Goal: Entertainment & Leisure: Consume media (video, audio)

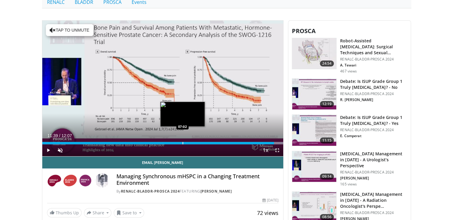
scroll to position [161, 0]
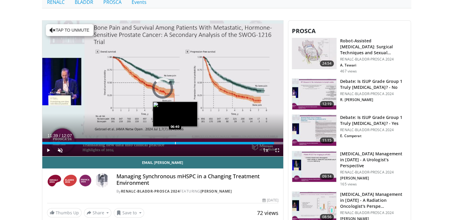
click at [175, 140] on div "Loaded : 100.00% 11:39 06:40" at bounding box center [162, 142] width 241 height 6
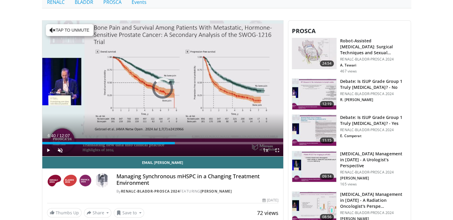
click at [140, 143] on div "Progress Bar" at bounding box center [140, 143] width 1 height 2
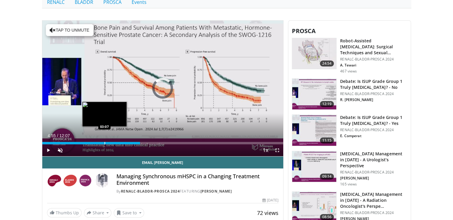
click at [104, 141] on div "Loaded : 0.00% 04:55 03:07" at bounding box center [162, 142] width 241 height 6
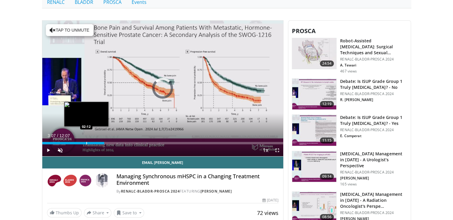
click at [86, 142] on div "Progress Bar" at bounding box center [86, 143] width 1 height 2
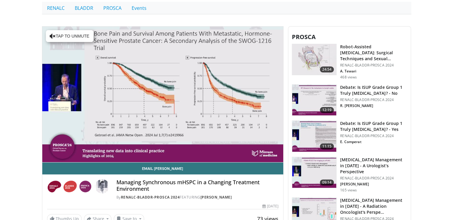
scroll to position [160, 0]
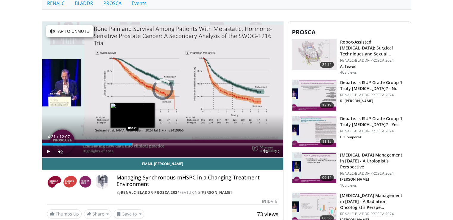
click at [132, 141] on div "Loaded : 13.64% 04:31 04:31" at bounding box center [162, 143] width 241 height 6
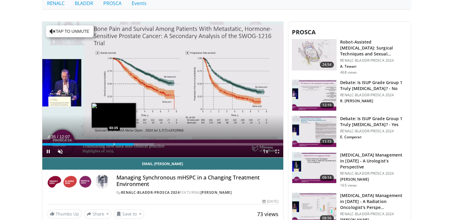
click at [113, 144] on div "04:35" at bounding box center [88, 144] width 92 height 2
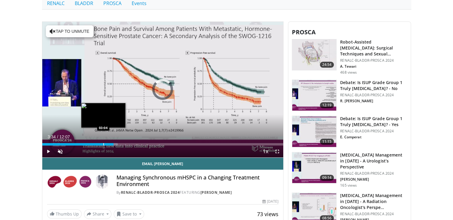
click at [103, 143] on div "Progress Bar" at bounding box center [103, 144] width 1 height 2
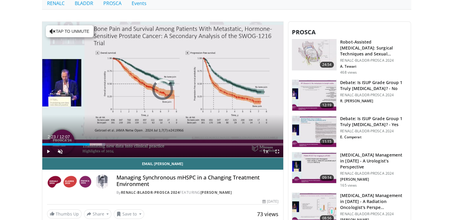
click at [89, 142] on div "Loaded : 26.16% 02:23 02:23" at bounding box center [162, 143] width 241 height 6
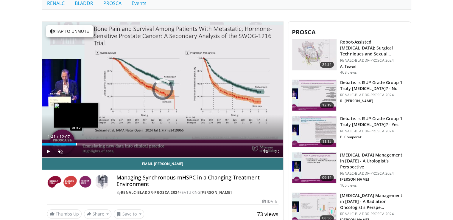
click at [76, 141] on div "Loaded : 0.00% 01:41 01:42" at bounding box center [162, 143] width 241 height 6
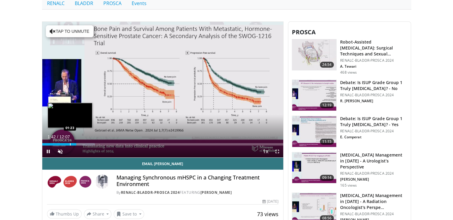
click at [69, 142] on div "Loaded : 21.82% 01:43 01:23" at bounding box center [162, 143] width 241 height 6
click at [63, 140] on div "Loaded : 20.46% 01:25 01:05" at bounding box center [162, 143] width 241 height 6
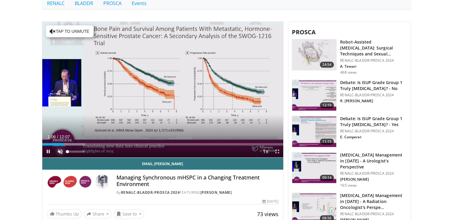
click at [58, 151] on span "Video Player" at bounding box center [60, 151] width 12 height 12
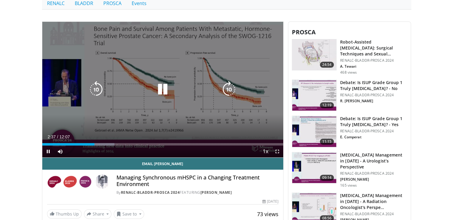
click at [168, 94] on icon "Video Player" at bounding box center [162, 89] width 17 height 17
click at [191, 121] on div "10 seconds Tap to unmute" at bounding box center [162, 90] width 241 height 136
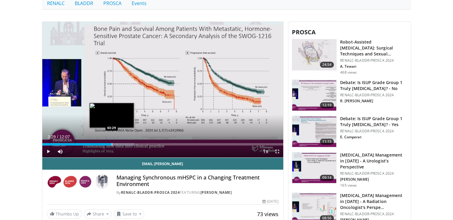
click at [111, 142] on div "Loaded : 38.20% 03:29 03:29" at bounding box center [162, 143] width 241 height 6
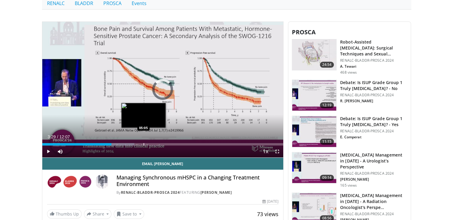
click at [143, 116] on img "Progress Bar" at bounding box center [143, 115] width 45 height 25
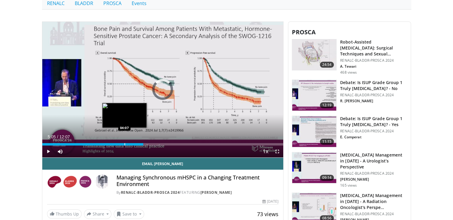
click at [125, 144] on div "Progress Bar" at bounding box center [125, 144] width 1 height 2
click at [117, 143] on div "Progress Bar" at bounding box center [117, 144] width 1 height 2
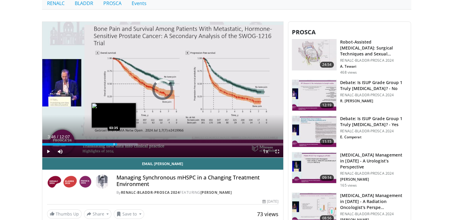
click at [114, 143] on div "Progress Bar" at bounding box center [114, 144] width 1 height 2
click at [110, 143] on div "Progress Bar" at bounding box center [110, 144] width 1 height 2
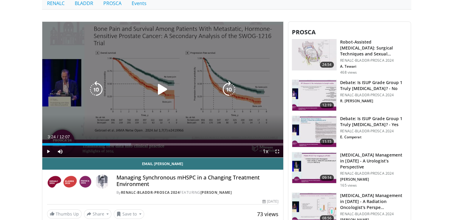
click at [77, 120] on div "10 seconds Tap to unmute" at bounding box center [162, 90] width 241 height 136
click at [89, 105] on div "10 seconds Tap to unmute" at bounding box center [162, 90] width 241 height 136
click at [202, 80] on div "10 seconds Tap to unmute" at bounding box center [162, 90] width 241 height 136
click at [222, 41] on div "10 seconds Tap to unmute" at bounding box center [162, 90] width 241 height 136
click at [218, 94] on div "Video Player" at bounding box center [162, 89] width 145 height 12
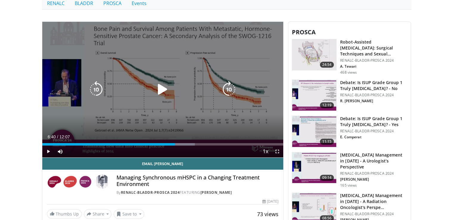
click at [151, 93] on div "Video Player" at bounding box center [162, 89] width 145 height 12
click at [157, 91] on icon "Video Player" at bounding box center [162, 89] width 17 height 17
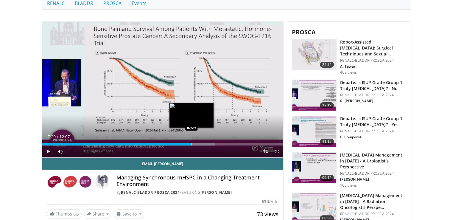
click at [191, 141] on div "Loaded : 71.60% 07:29 07:29" at bounding box center [162, 143] width 241 height 6
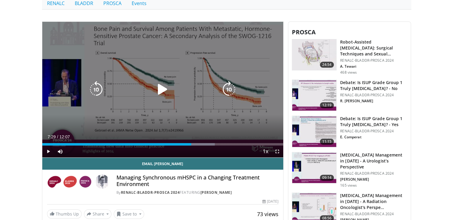
click at [179, 116] on div "10 seconds Tap to unmute" at bounding box center [162, 90] width 241 height 136
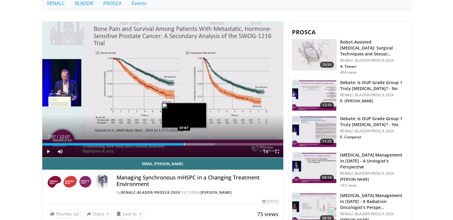
click at [184, 140] on div "Loaded : 71.60% 07:07 07:07" at bounding box center [162, 143] width 241 height 6
click at [182, 143] on div "Progress Bar" at bounding box center [182, 144] width 1 height 2
click at [179, 143] on div "Progress Bar" at bounding box center [179, 144] width 1 height 2
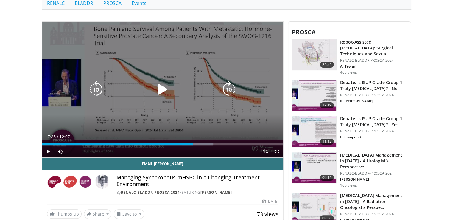
click at [182, 125] on div "10 seconds Tap to unmute" at bounding box center [162, 90] width 241 height 136
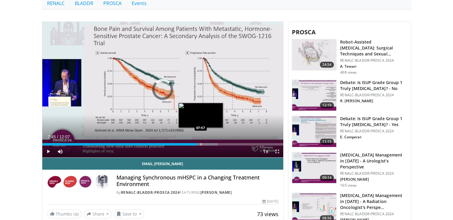
click at [201, 142] on div "Loaded : 72.97% 07:45 07:57" at bounding box center [162, 143] width 241 height 6
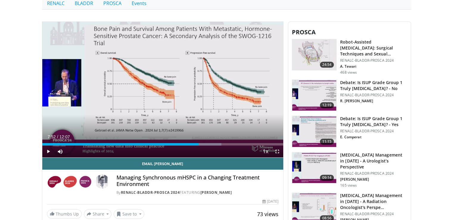
click at [199, 142] on div "Loaded : 74.35% 07:52 07:52" at bounding box center [162, 143] width 241 height 6
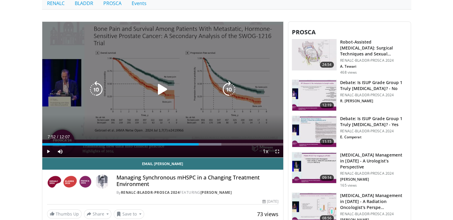
click at [246, 129] on div "10 seconds Tap to unmute" at bounding box center [162, 90] width 241 height 136
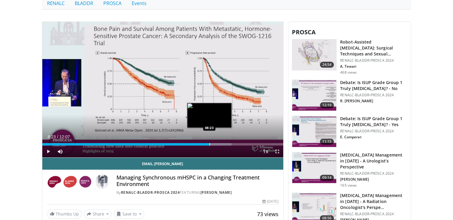
click at [209, 141] on div "Loaded : 78.48% 08:23 08:23" at bounding box center [162, 143] width 241 height 6
click at [207, 141] on div "Loaded : 78.48% 08:17 08:17" at bounding box center [162, 143] width 241 height 6
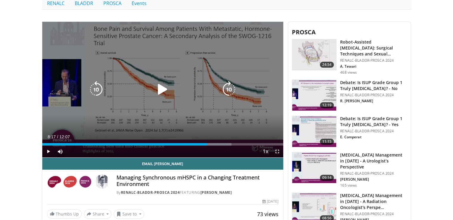
click at [241, 127] on div "10 seconds Tap to unmute" at bounding box center [162, 90] width 241 height 136
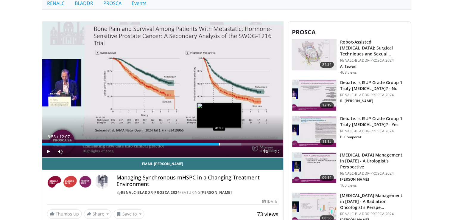
click at [219, 141] on div "Loaded : 82.61% 08:53 08:53" at bounding box center [162, 143] width 241 height 6
click at [217, 142] on div "Loaded : 83.22% 08:55 08:45" at bounding box center [162, 143] width 241 height 6
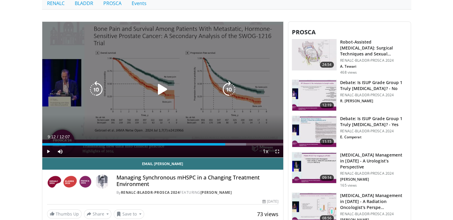
click at [164, 118] on div "10 seconds Tap to unmute" at bounding box center [162, 90] width 241 height 136
click at [189, 131] on div "10 seconds Tap to unmute" at bounding box center [162, 90] width 241 height 136
click at [176, 107] on div "10 seconds Tap to unmute" at bounding box center [162, 90] width 241 height 136
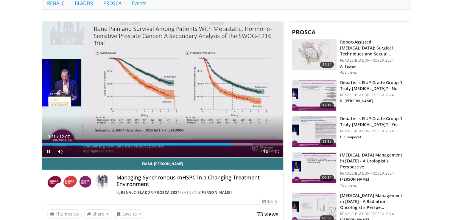
click at [176, 107] on div "10 seconds Tap to unmute" at bounding box center [162, 90] width 241 height 136
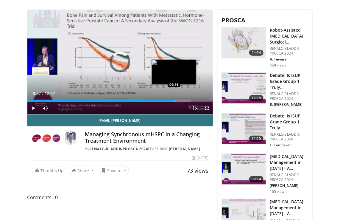
click at [174, 100] on div "Progress Bar" at bounding box center [174, 101] width 1 height 2
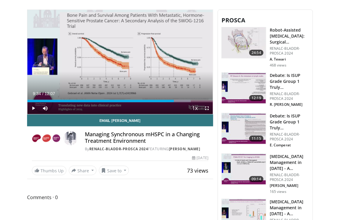
click at [185, 136] on h4 "Managing Synchronous mHSPC in a Changing Treatment Environment" at bounding box center [147, 137] width 124 height 13
click at [175, 102] on div "Current Time 9:34 / Duration 12:07 Play Skip Backward Skip Forward Mute 25% Loa…" at bounding box center [120, 108] width 186 height 12
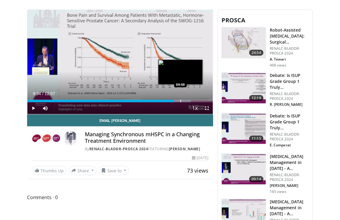
click at [181, 102] on div "Current Time 9:34 / Duration 12:07 Play Skip Backward Skip Forward Mute 25% Loa…" at bounding box center [120, 108] width 186 height 12
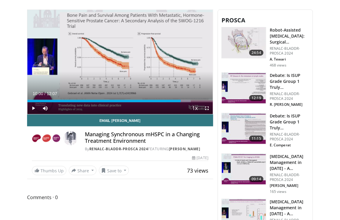
click at [181, 101] on div "Progress Bar" at bounding box center [181, 101] width 1 height 2
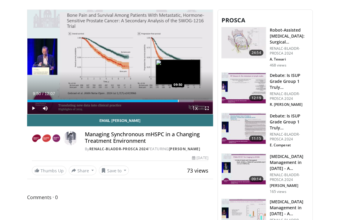
click at [178, 100] on div "Progress Bar" at bounding box center [178, 101] width 1 height 2
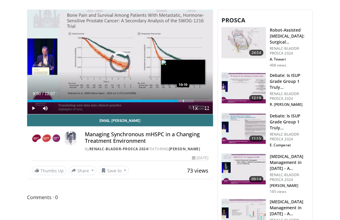
click at [184, 100] on div "Progress Bar" at bounding box center [183, 101] width 1 height 2
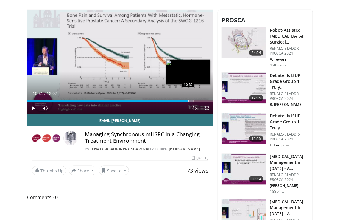
click at [188, 100] on div "Progress Bar" at bounding box center [188, 101] width 1 height 2
click at [195, 99] on div "Loaded : 95.51% 10:57 10:57" at bounding box center [120, 100] width 186 height 6
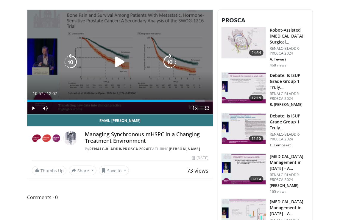
click at [119, 60] on icon "Video Player" at bounding box center [120, 62] width 17 height 17
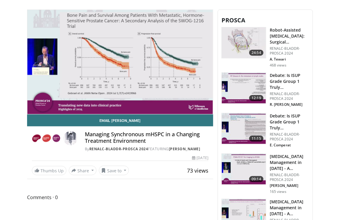
click at [121, 75] on div "10 seconds Tap to unmute" at bounding box center [120, 62] width 186 height 105
